Goal: Information Seeking & Learning: Understand process/instructions

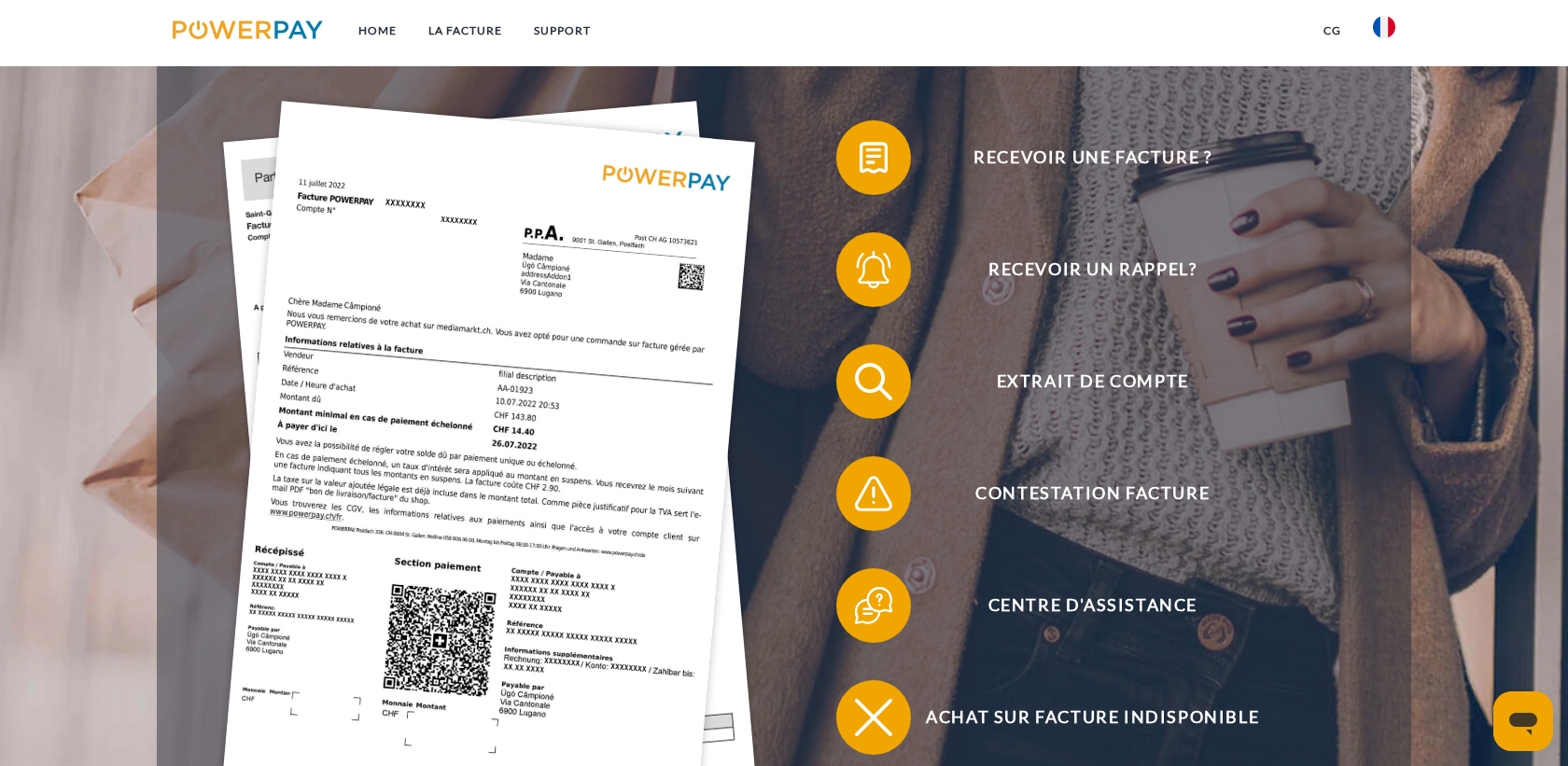
scroll to position [413, 0]
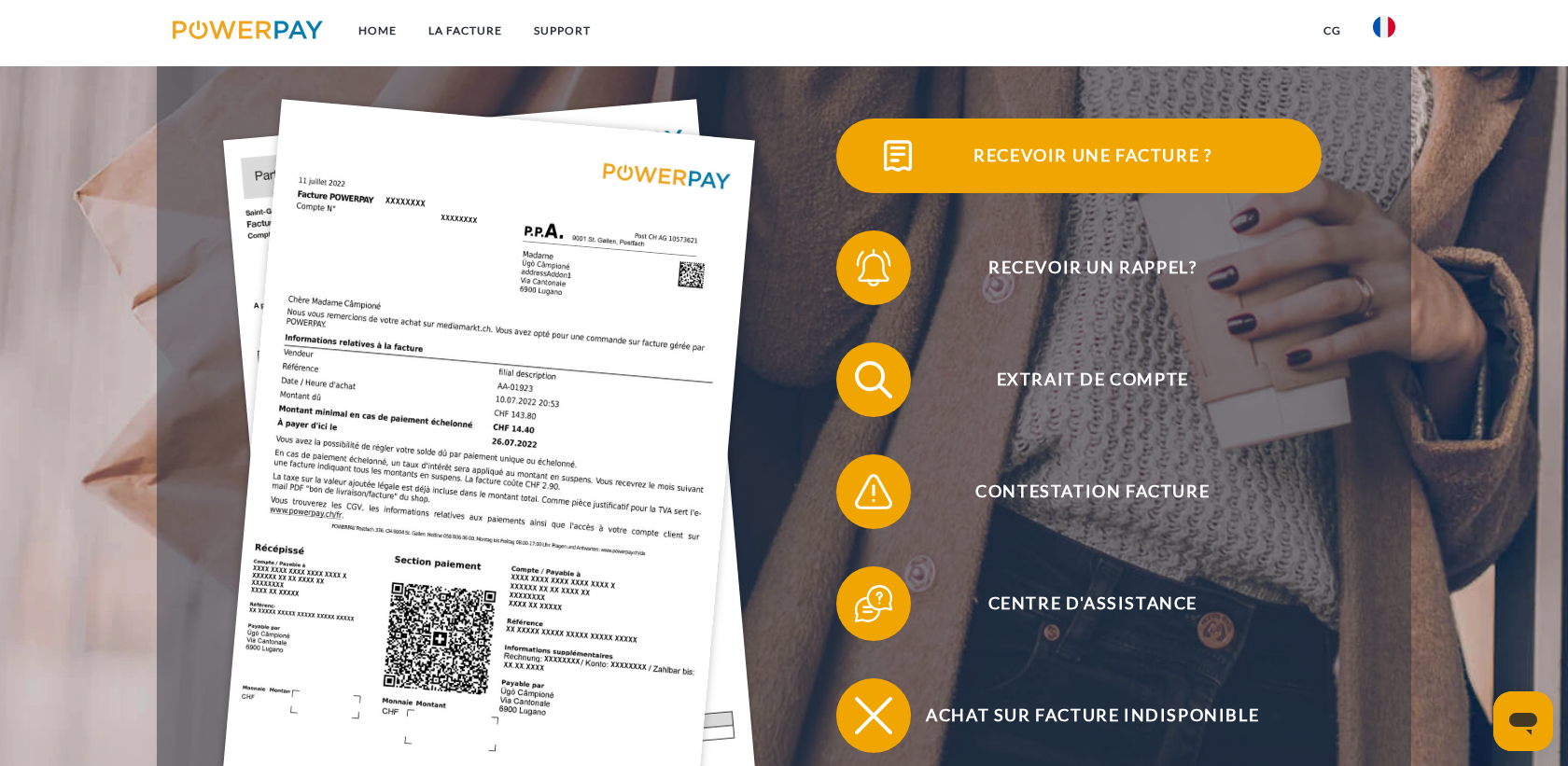
click at [878, 154] on img at bounding box center [897, 155] width 46 height 46
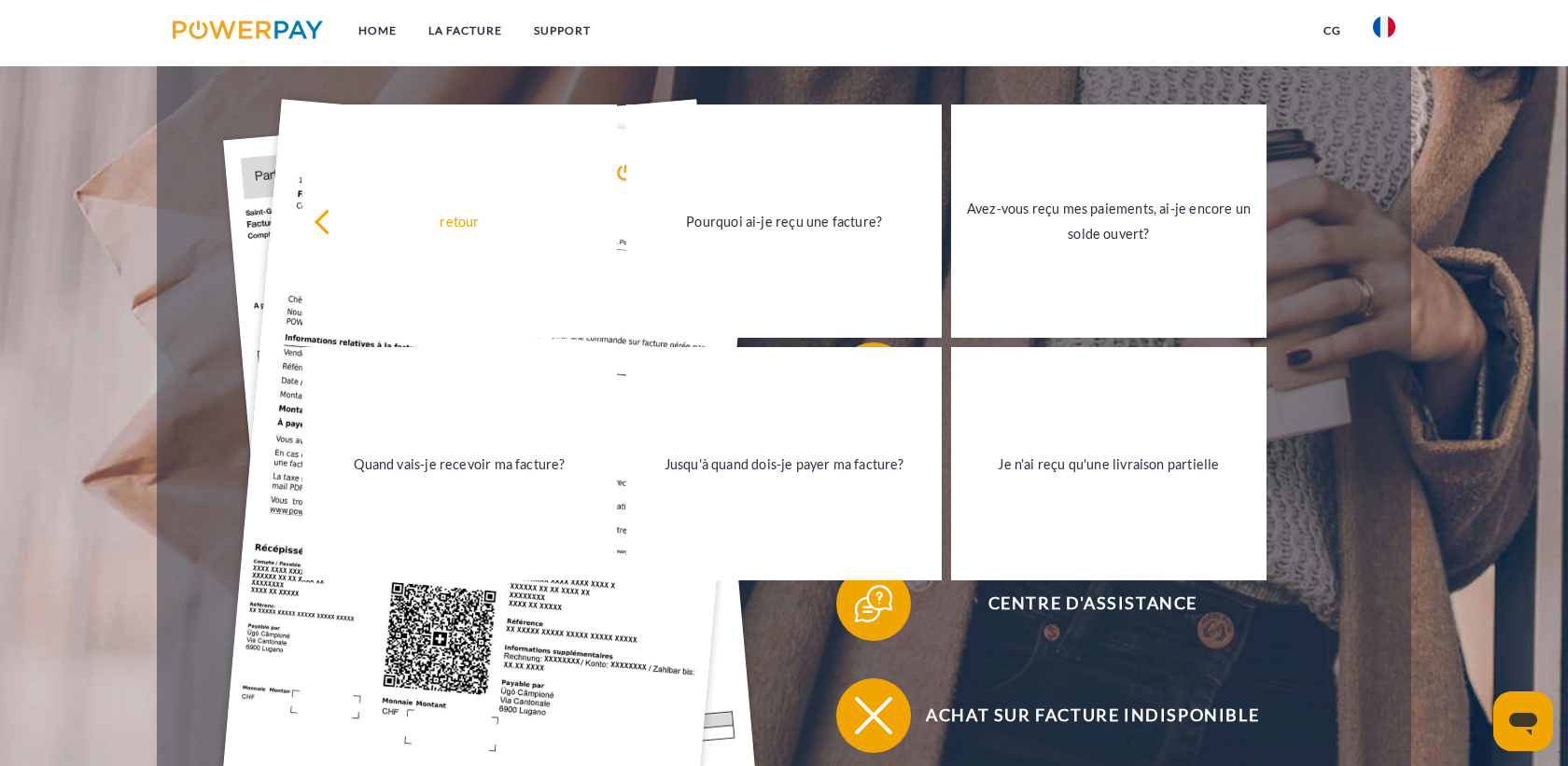
click at [1482, 366] on header "Home LA FACTURE Support" at bounding box center [784, 263] width 1568 height 1353
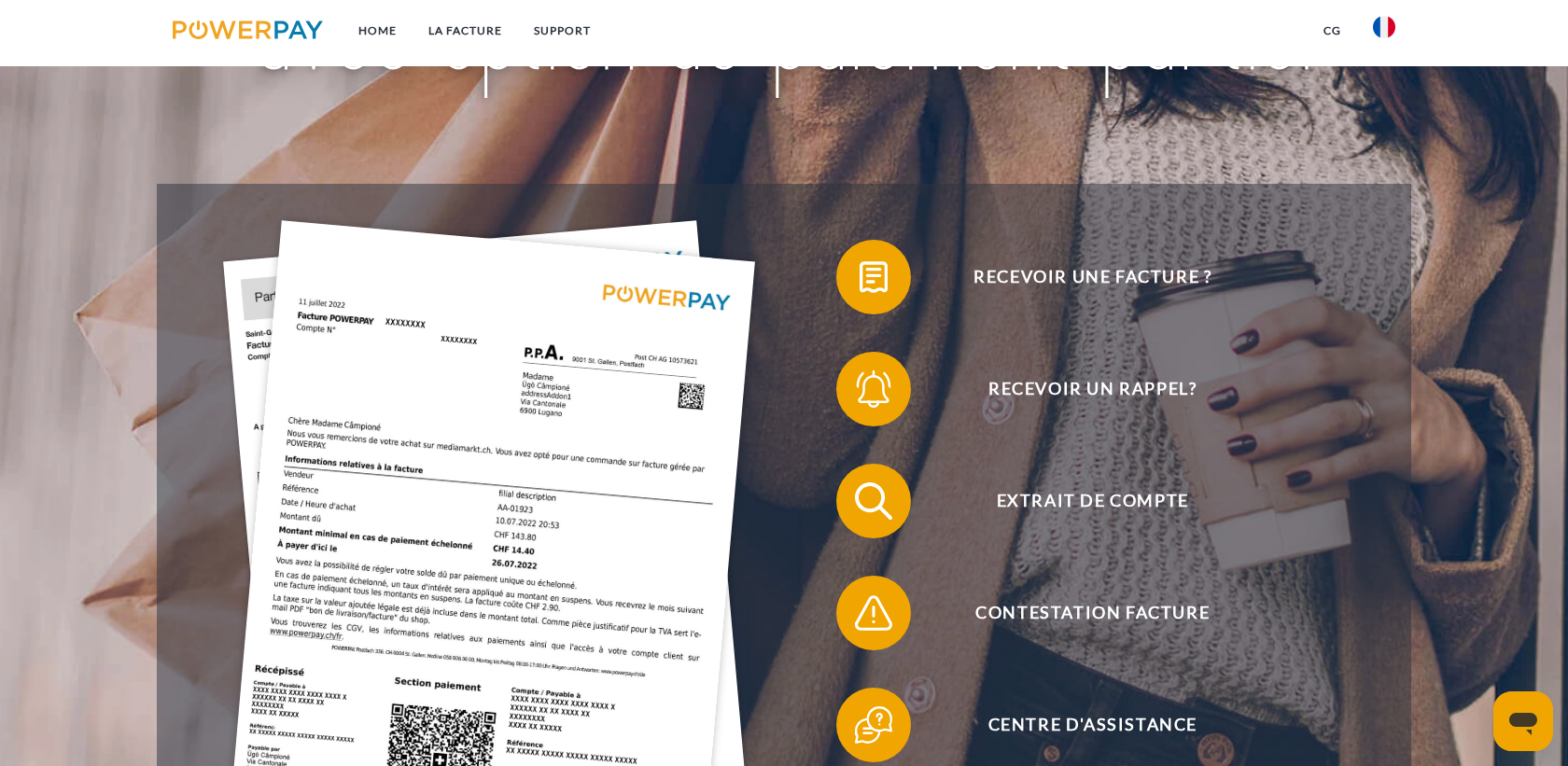
scroll to position [299, 0]
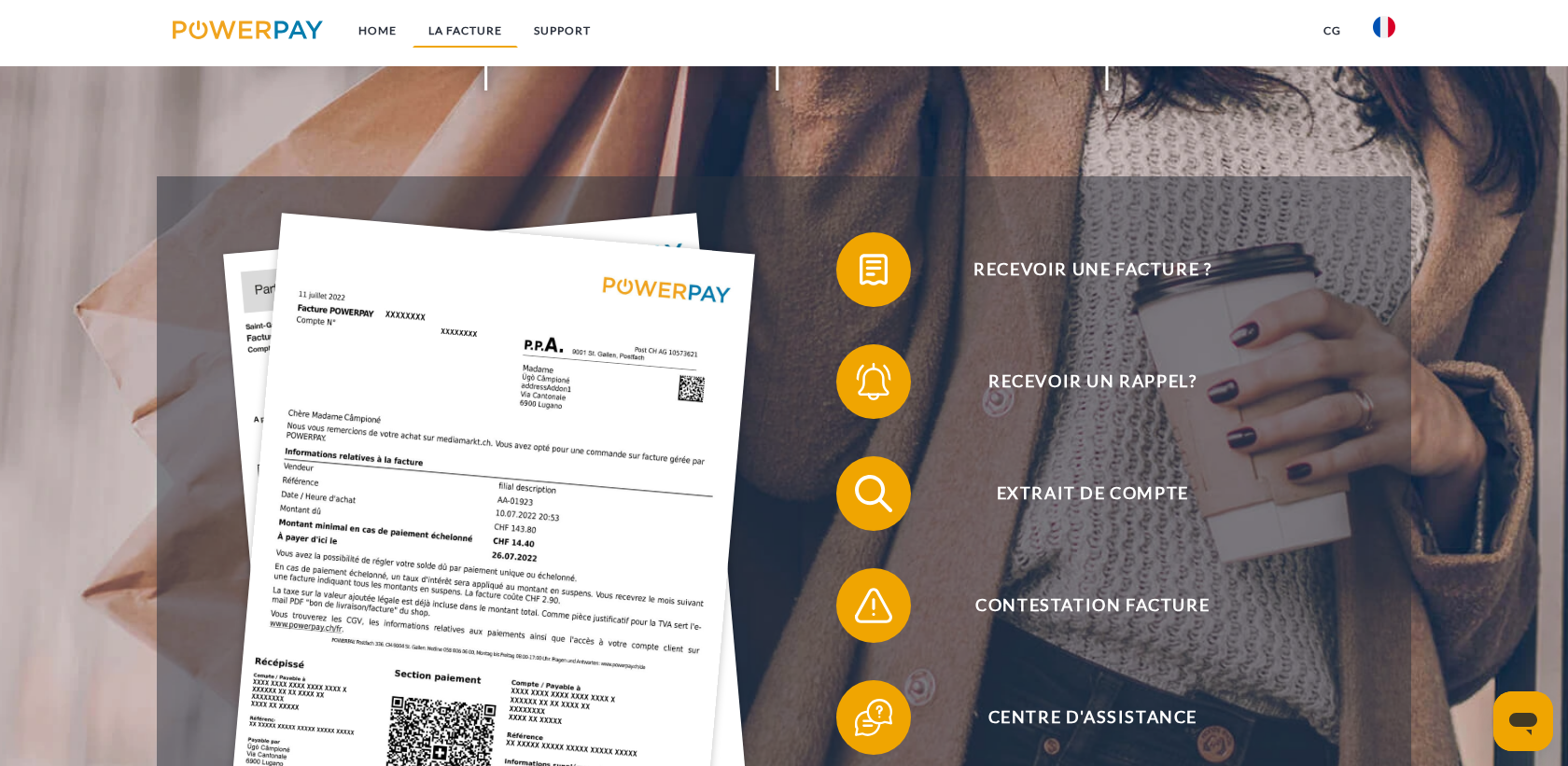
click at [465, 29] on link "LA FACTURE" at bounding box center [464, 30] width 105 height 33
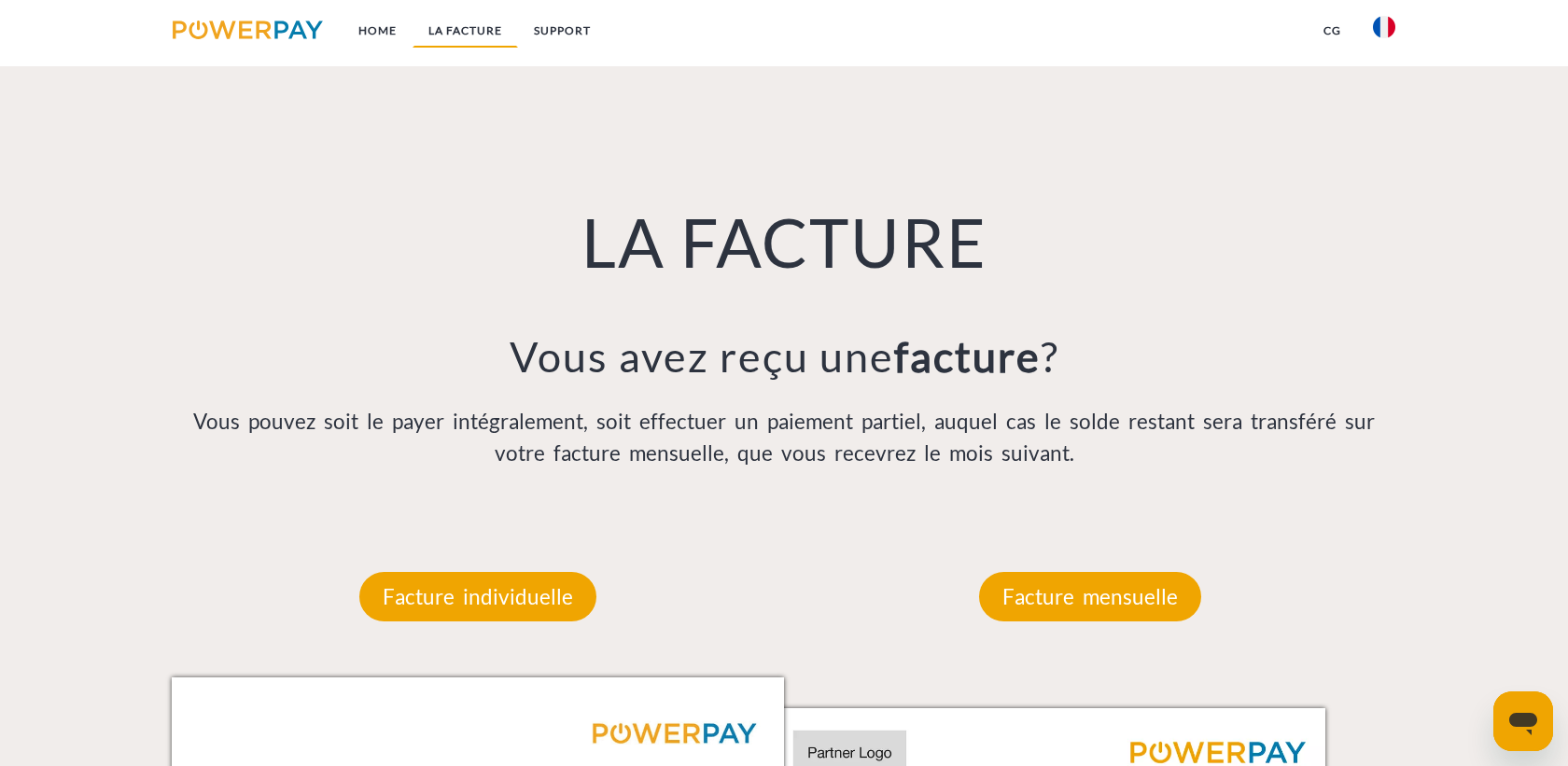
scroll to position [1353, 0]
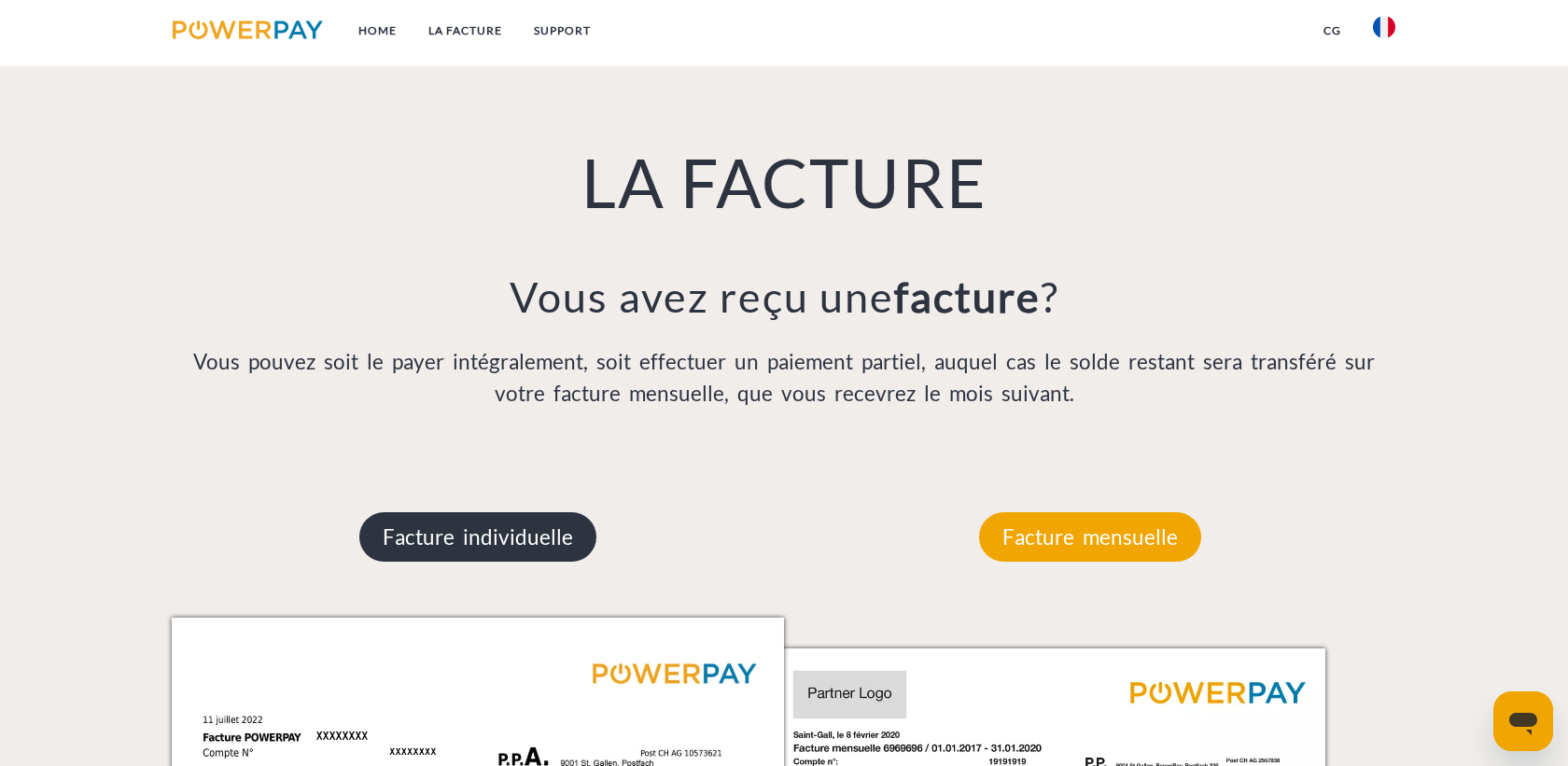
click at [433, 544] on p "Facture individuelle" at bounding box center [478, 537] width 237 height 50
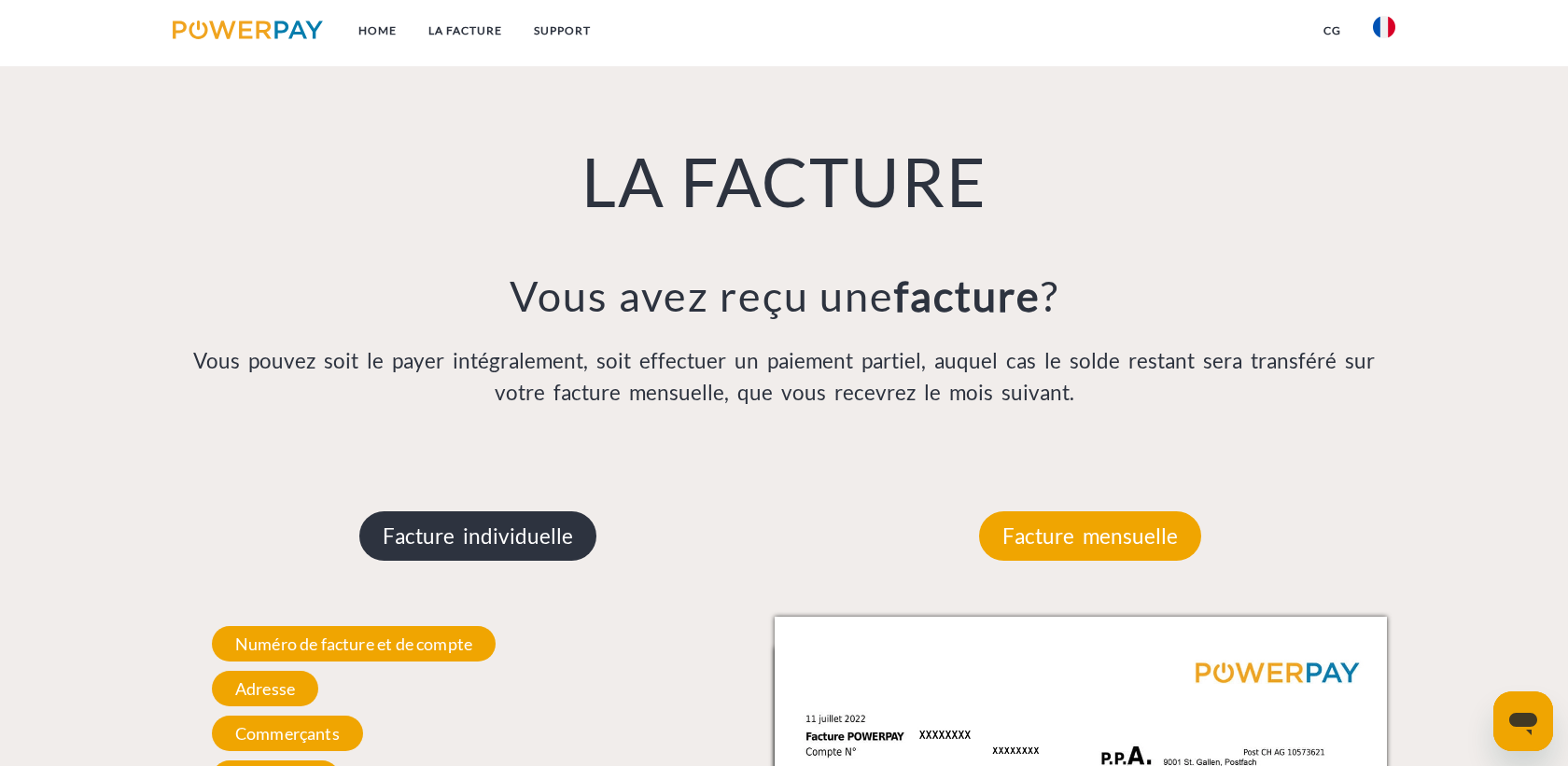
scroll to position [1360, 0]
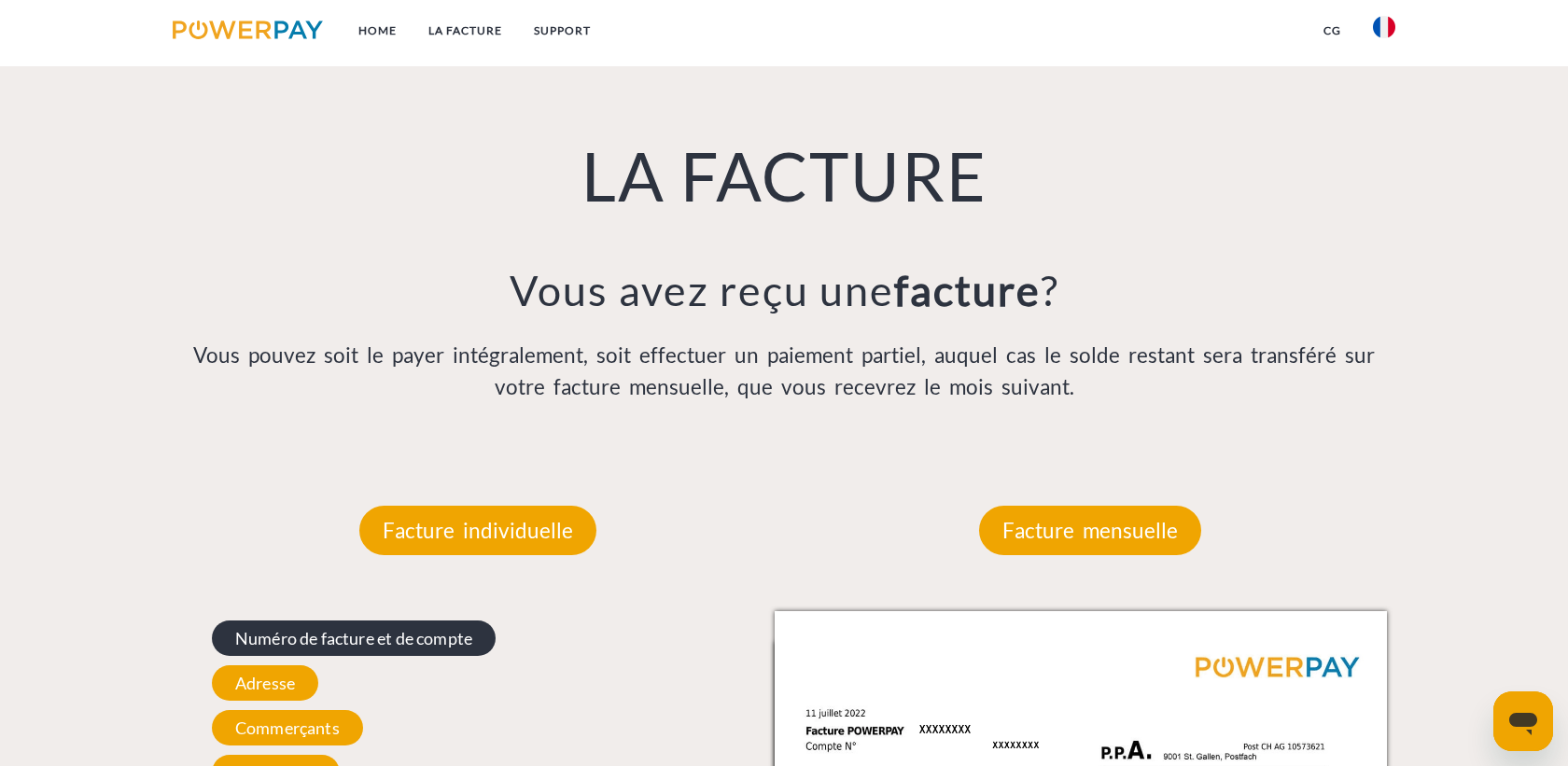
click at [410, 642] on span "Numéro de facture et de compte" at bounding box center [353, 637] width 283 height 35
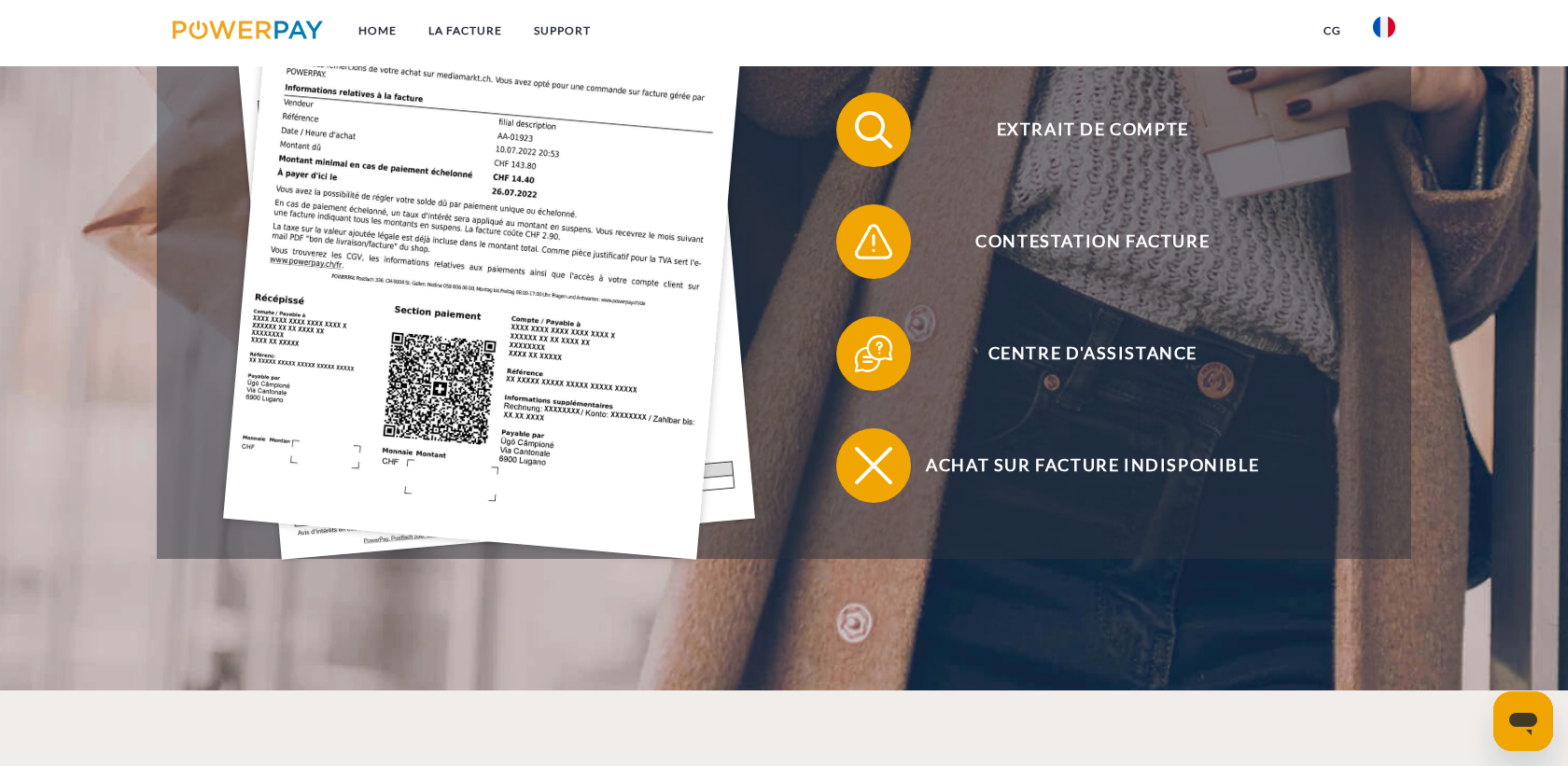
scroll to position [661, 0]
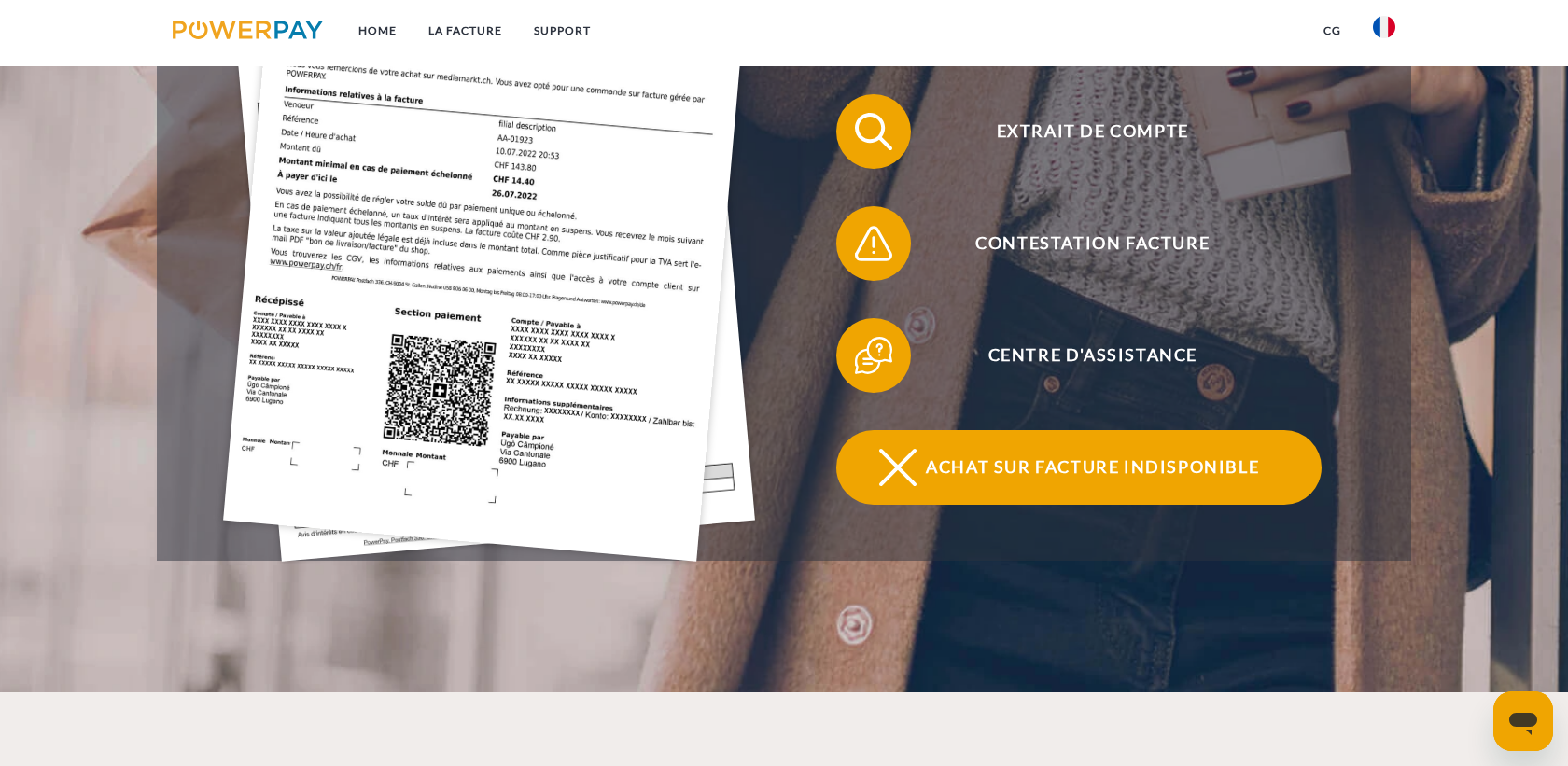
click at [874, 483] on img at bounding box center [897, 467] width 46 height 46
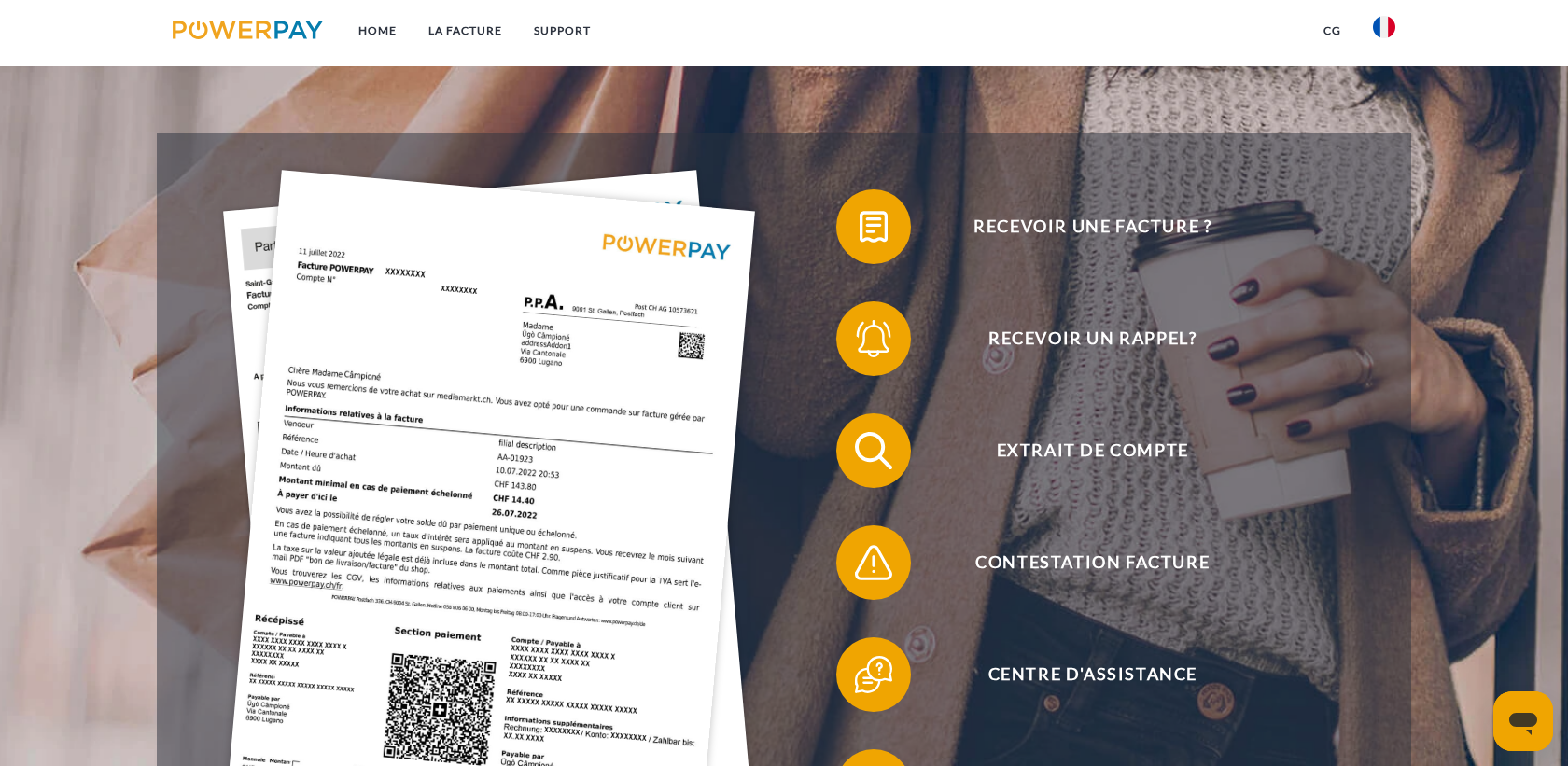
scroll to position [357, 0]
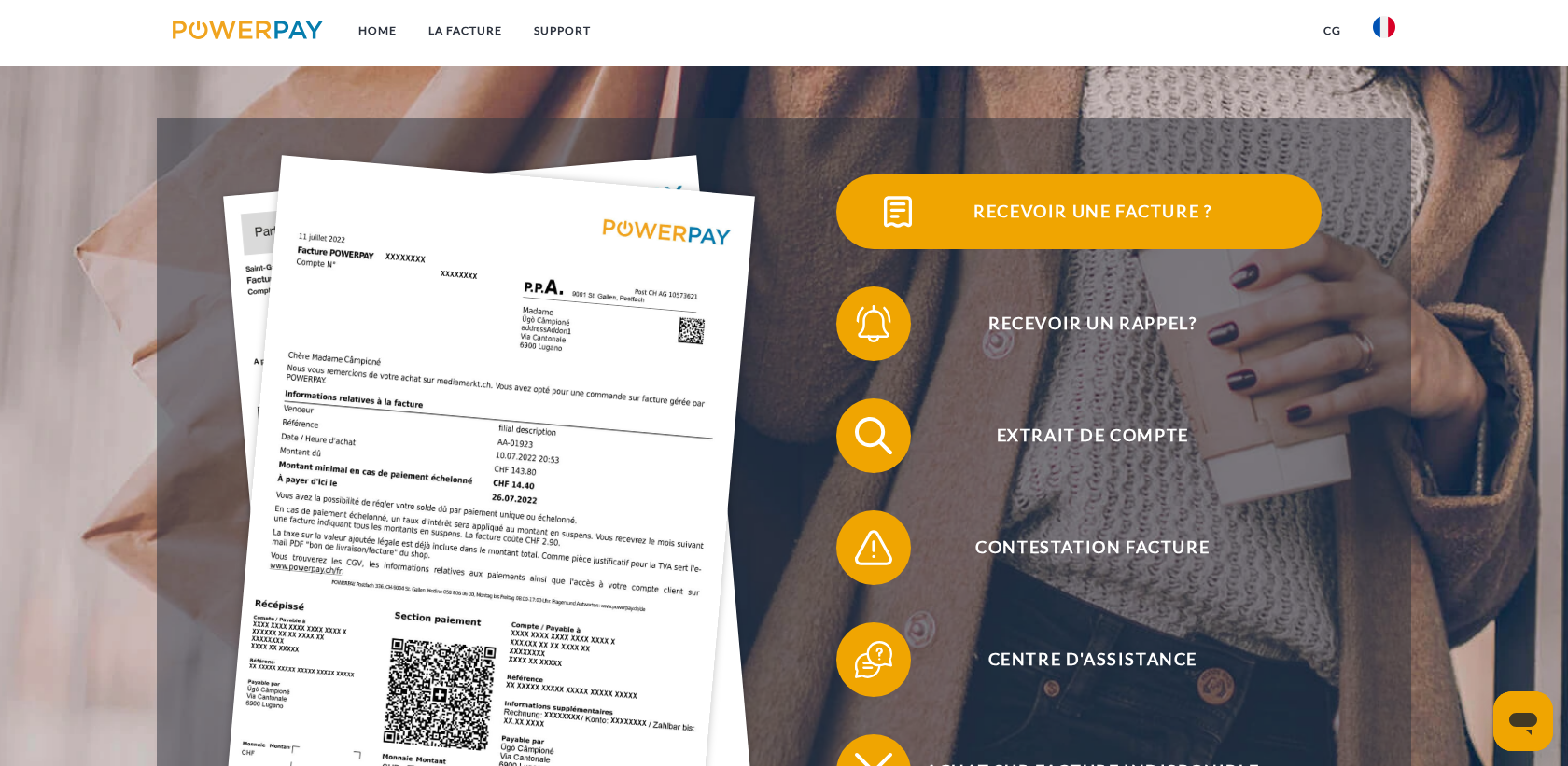
click at [860, 218] on span at bounding box center [870, 211] width 93 height 93
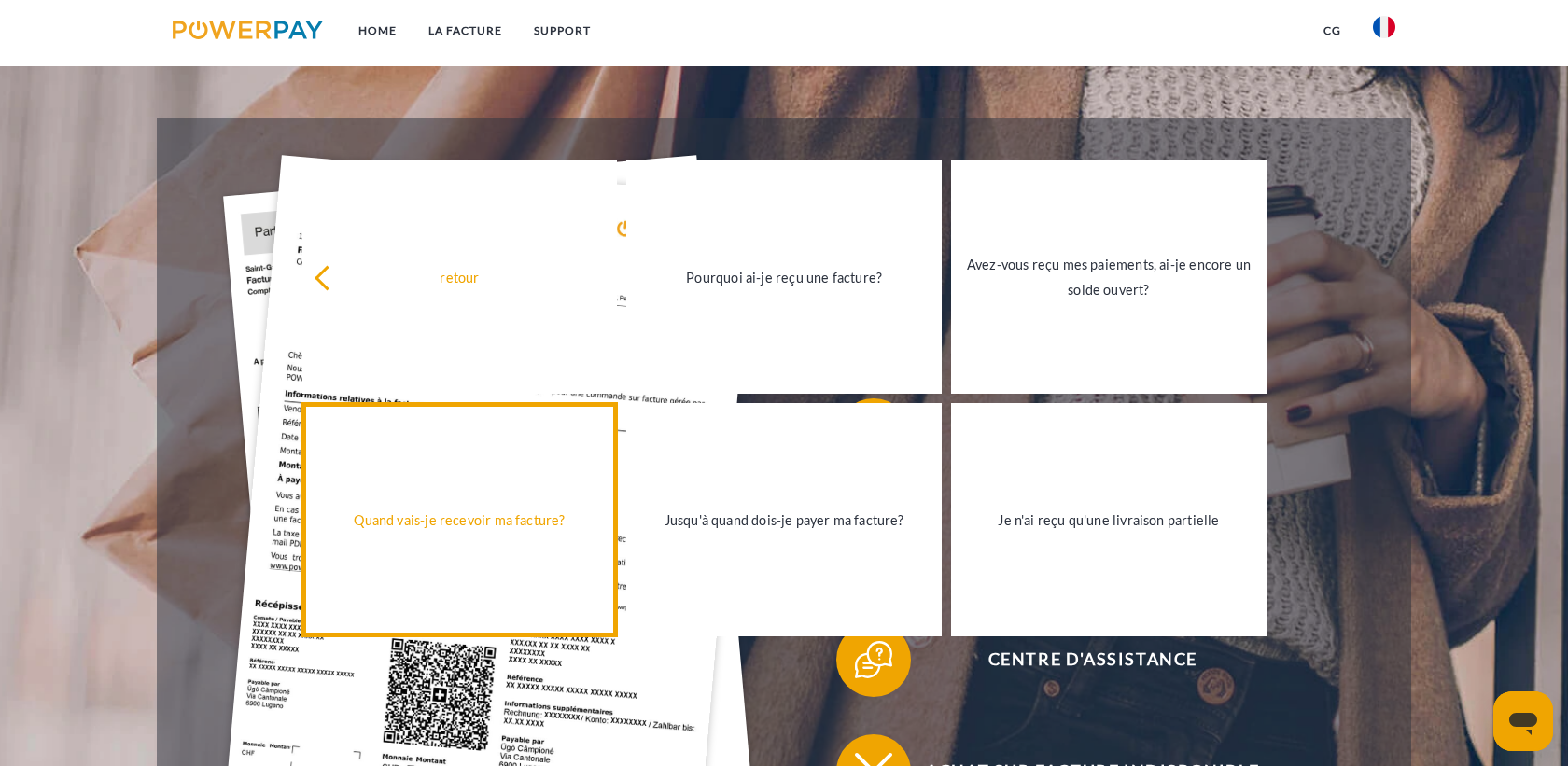
click at [450, 509] on div "Quand vais-je recevoir ma facture?" at bounding box center [460, 520] width 293 height 26
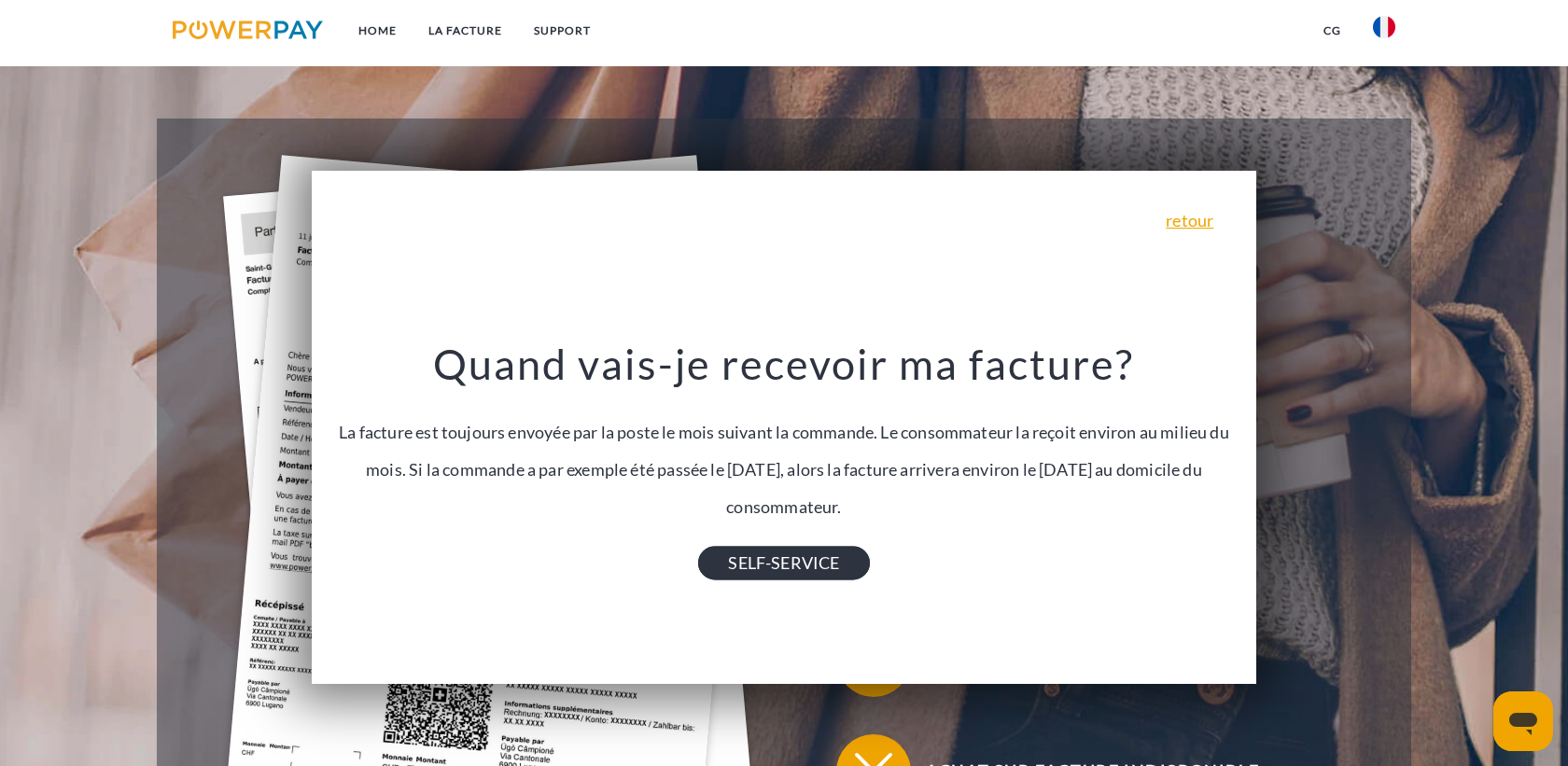
click at [770, 555] on link "SELF-SERVICE" at bounding box center [784, 561] width 171 height 33
